Goal: Information Seeking & Learning: Learn about a topic

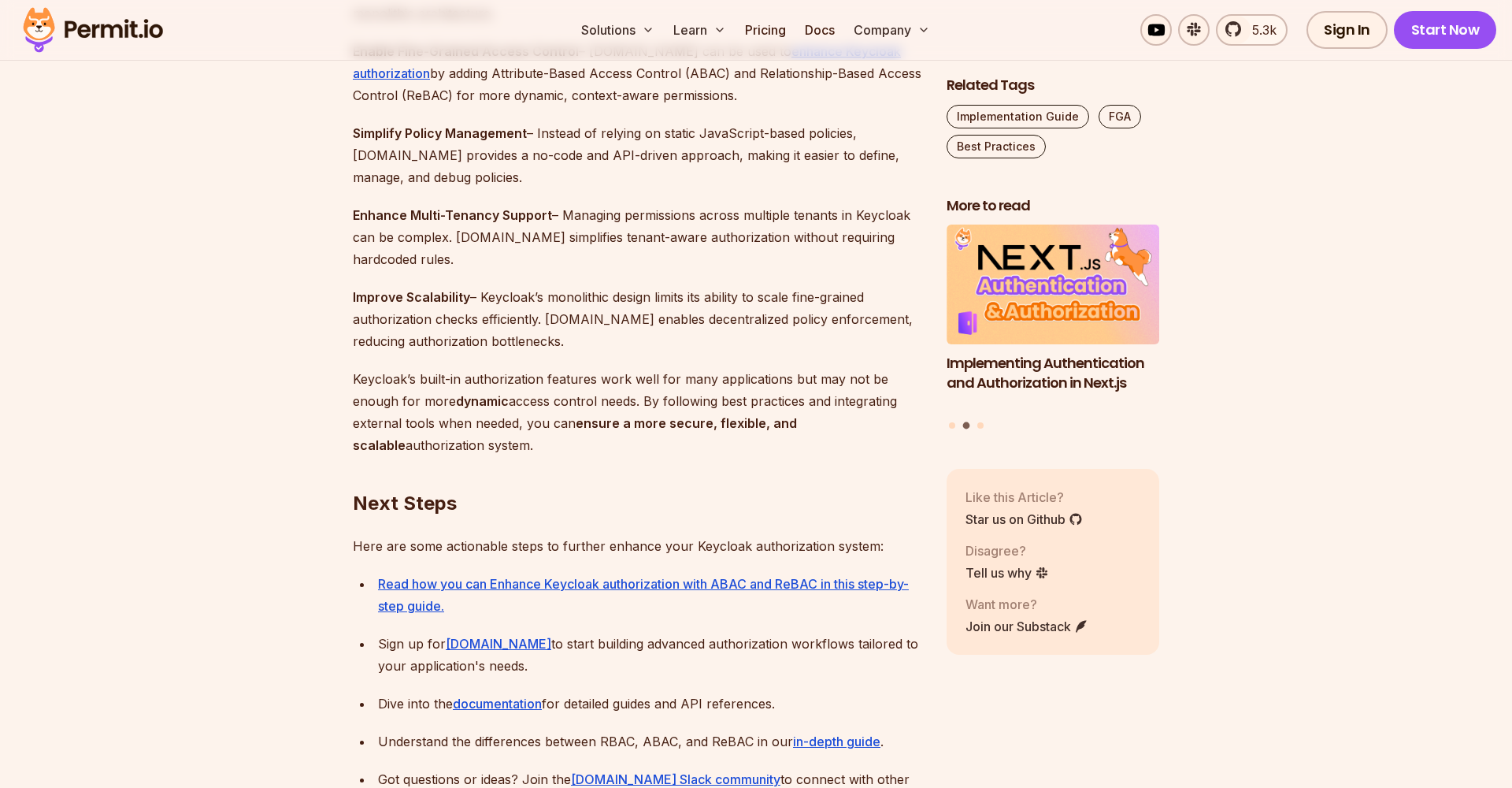
scroll to position [4678, 0]
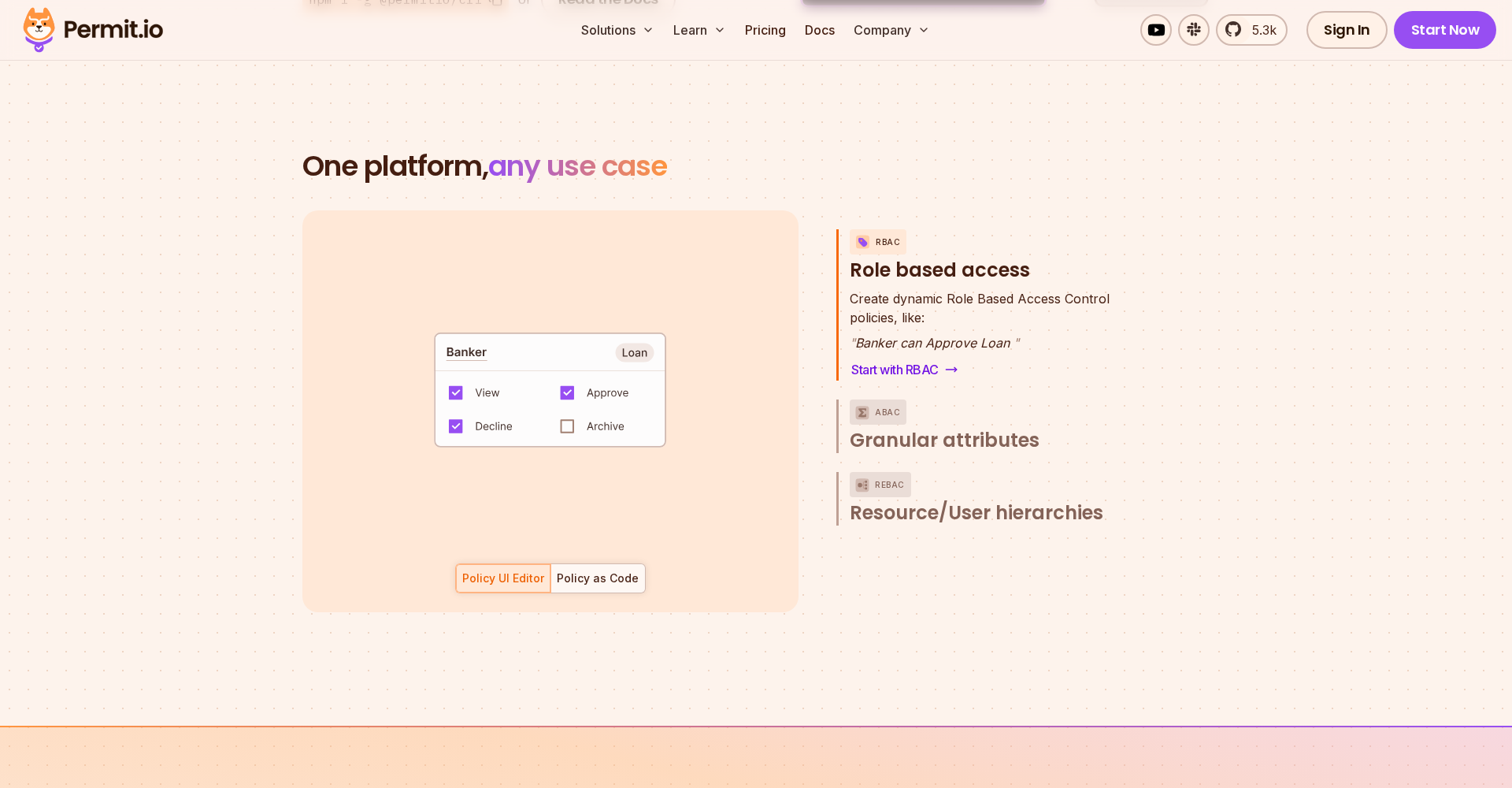
scroll to position [2220, 0]
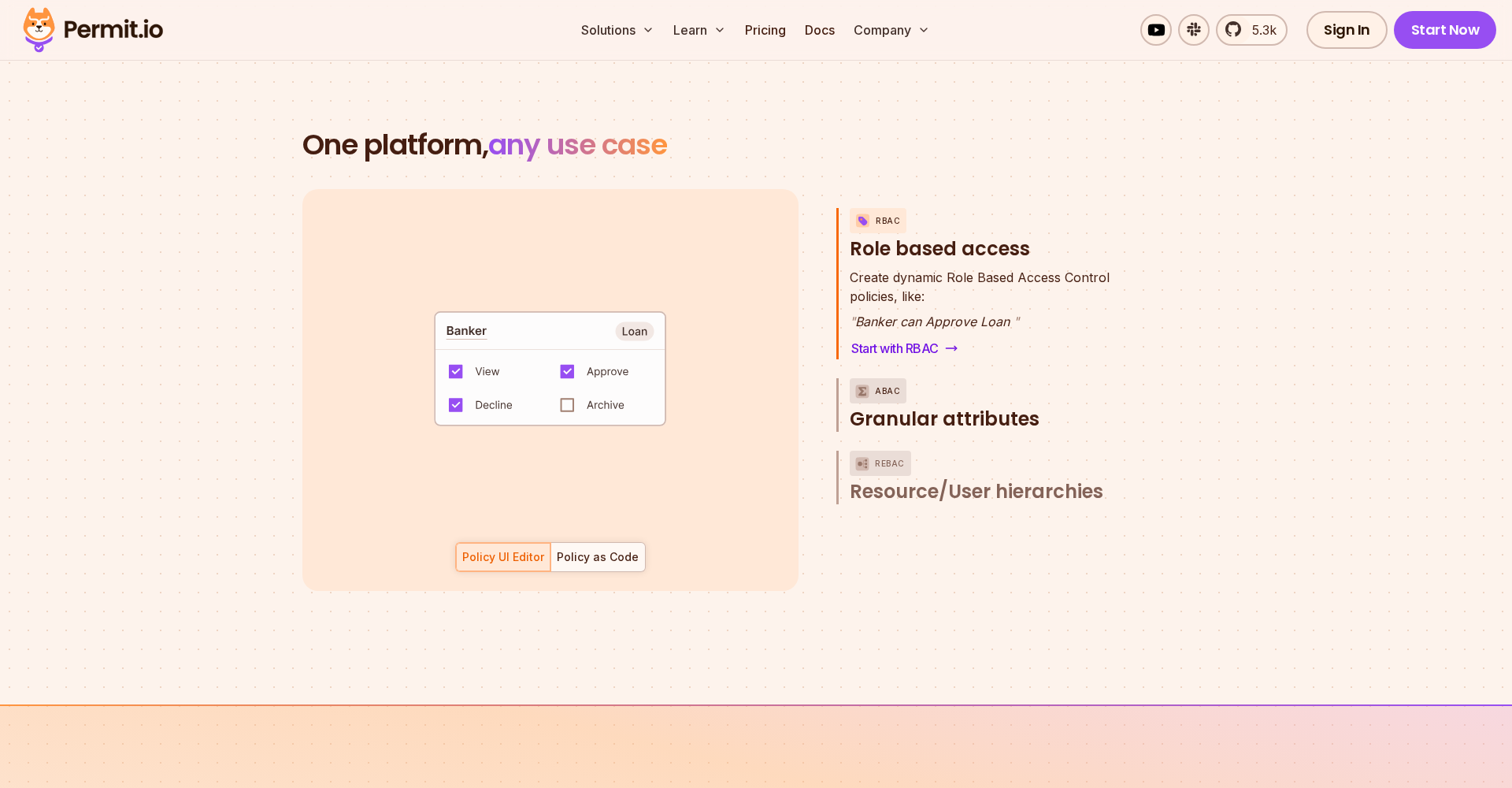
click at [895, 378] on p "ABAC" at bounding box center [887, 390] width 25 height 25
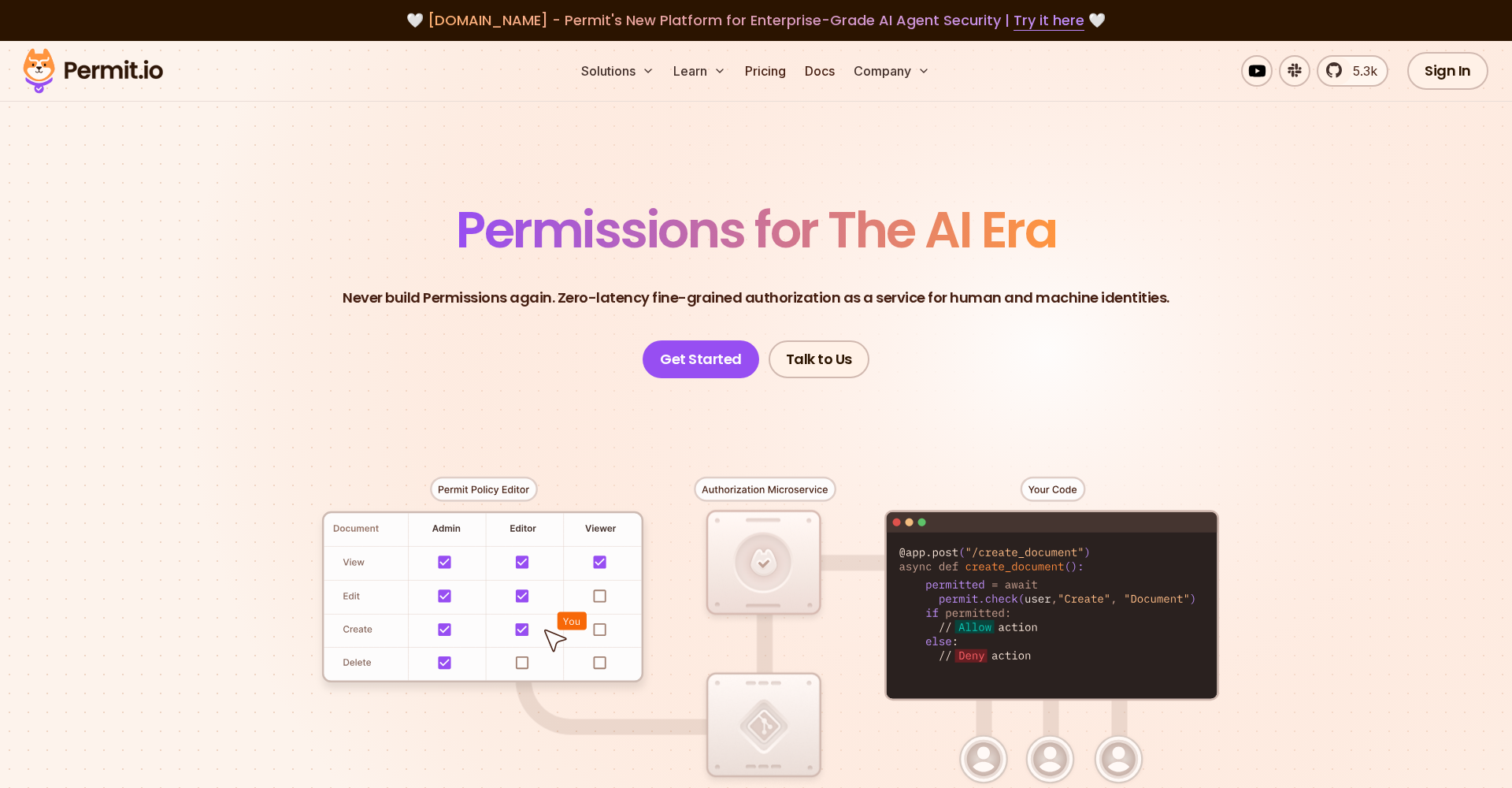
scroll to position [0, 0]
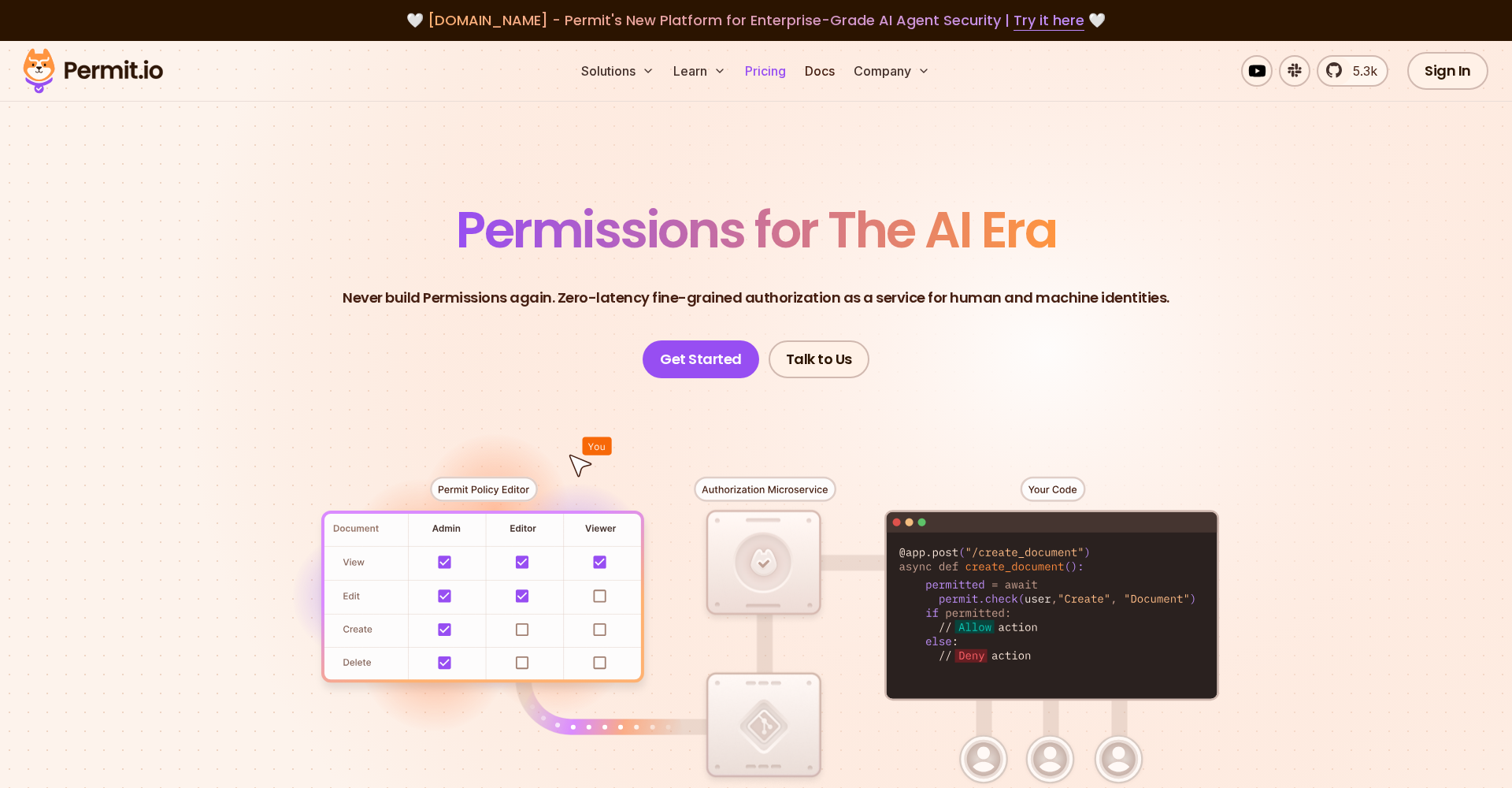
click at [766, 67] on link "Pricing" at bounding box center [766, 71] width 54 height 31
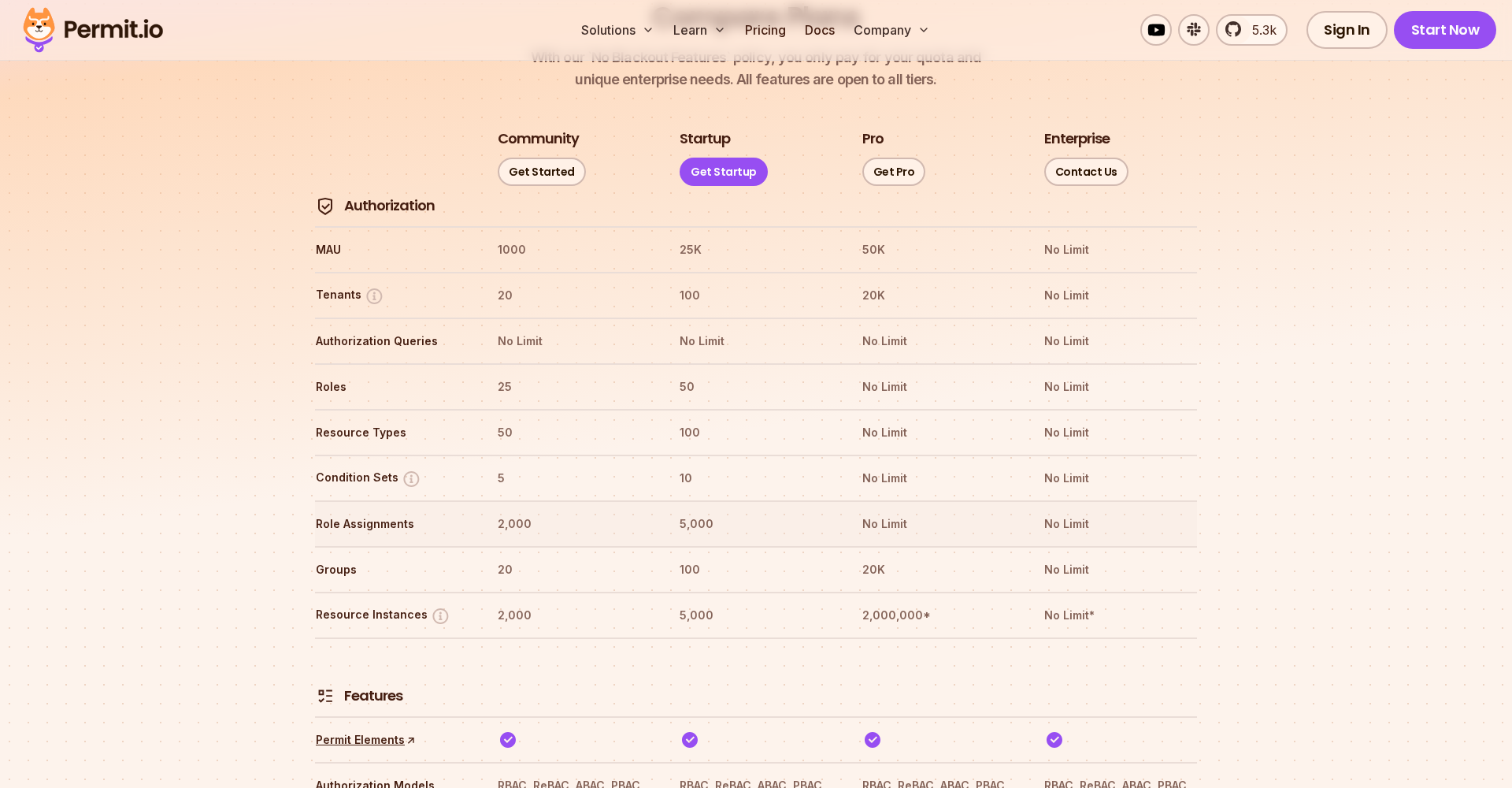
scroll to position [1840, 0]
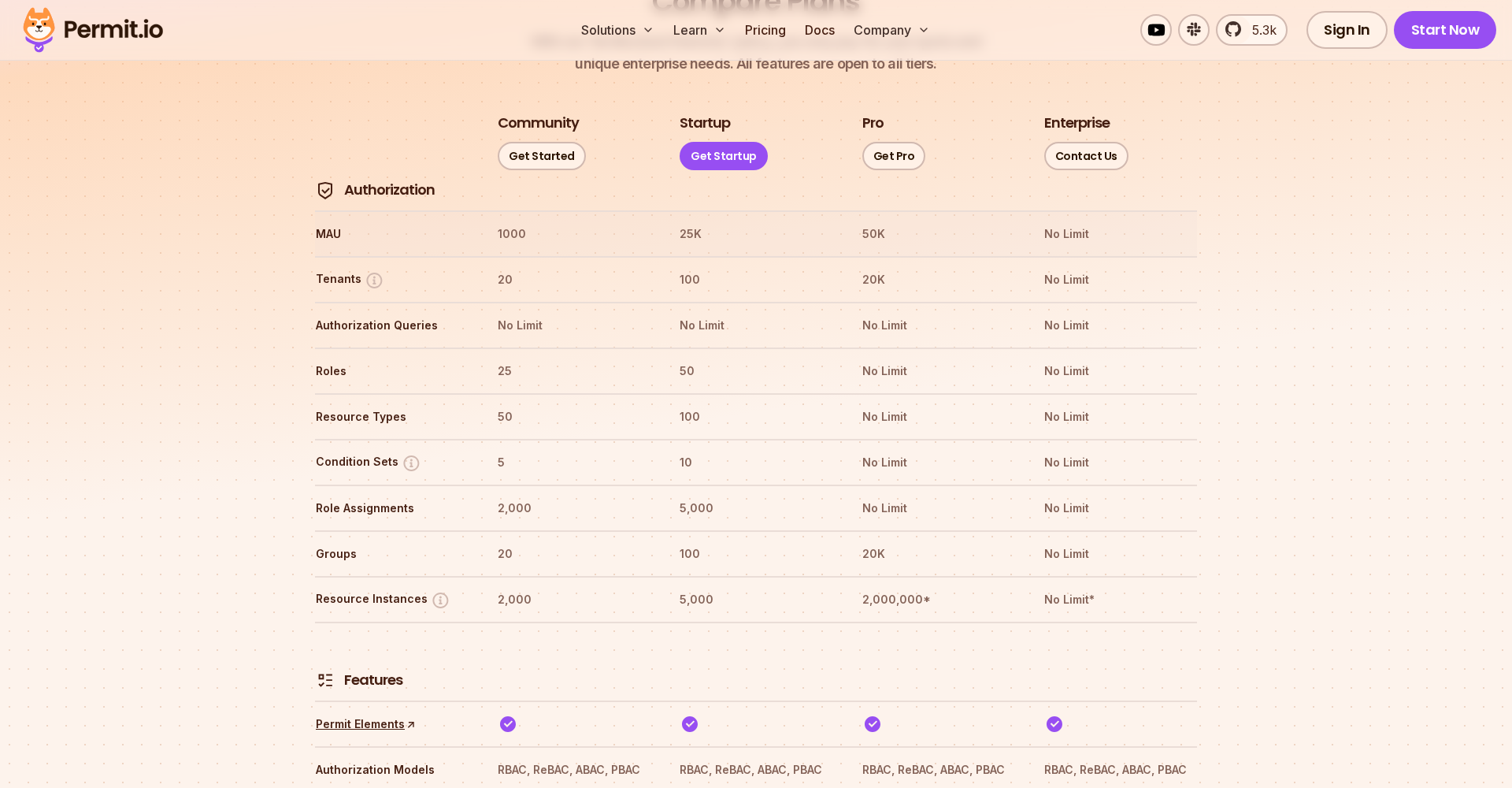
click at [318, 221] on th "MAU" at bounding box center [392, 234] width 154 height 25
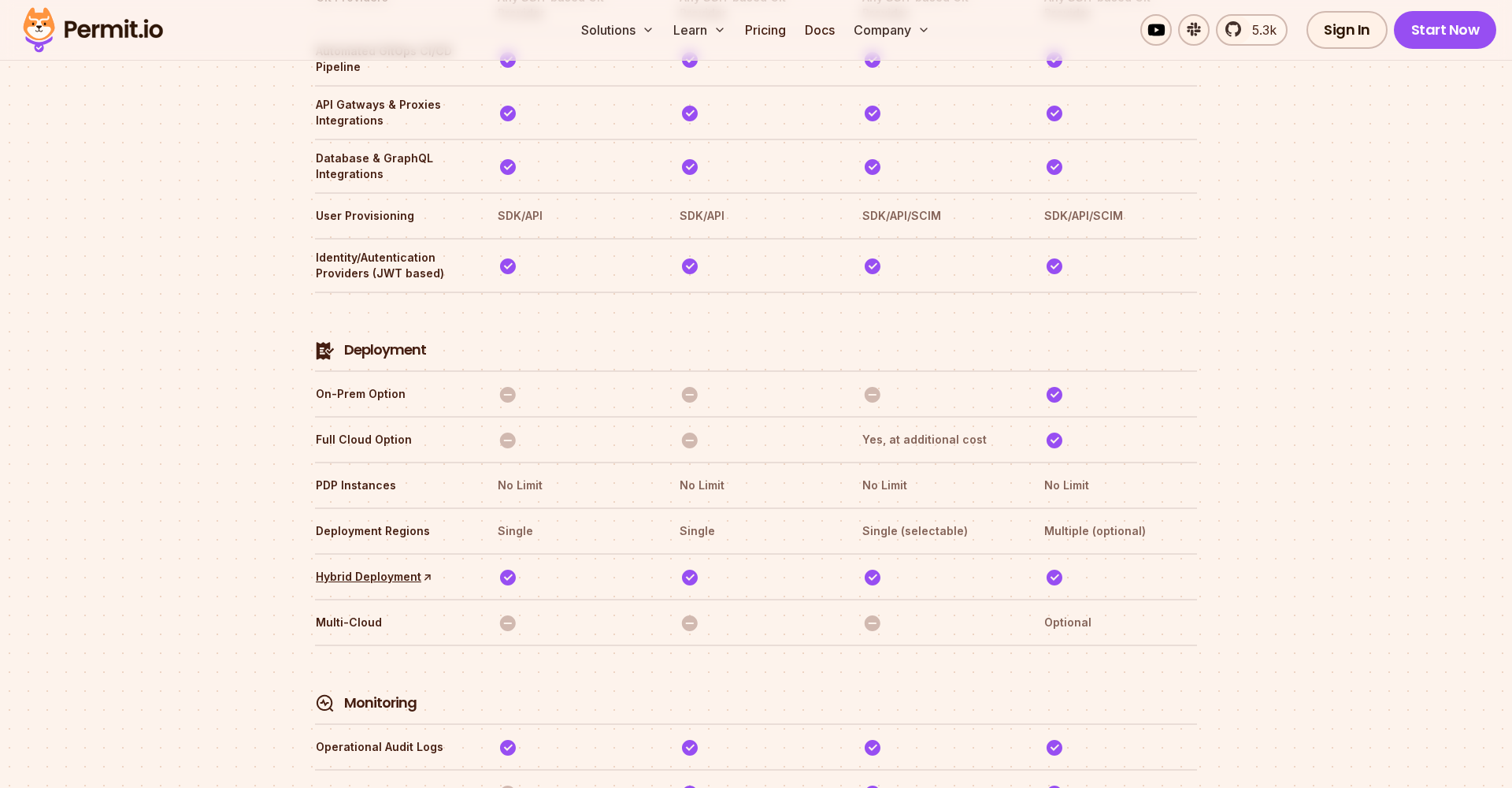
scroll to position [3505, 0]
click at [828, 28] on link "Docs" at bounding box center [820, 29] width 42 height 31
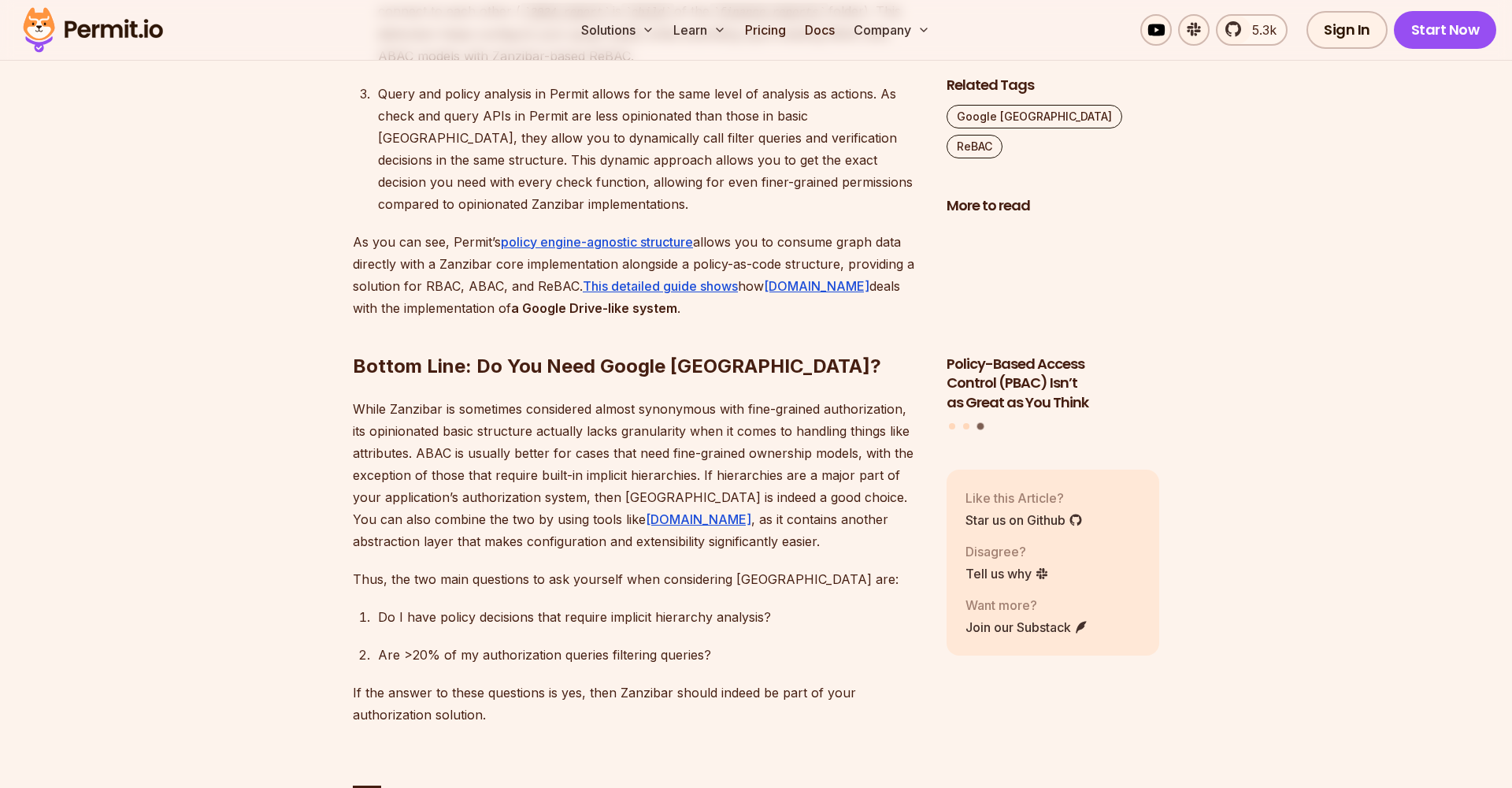
scroll to position [7681, 0]
